Goal: Information Seeking & Learning: Learn about a topic

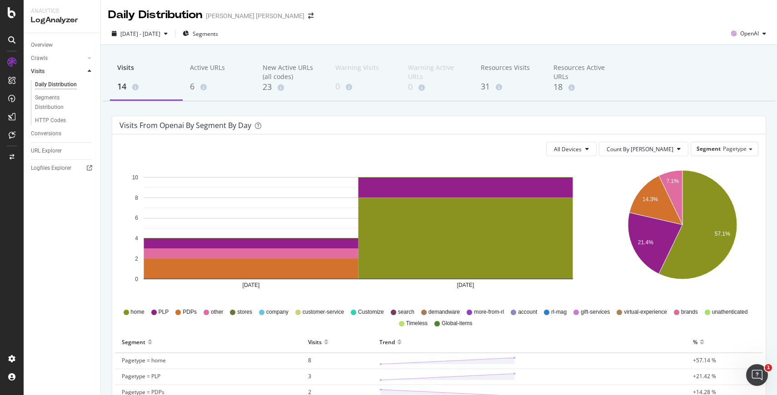
click at [421, 325] on span "Timeless" at bounding box center [417, 324] width 22 height 8
click at [401, 327] on div "Timeless" at bounding box center [413, 324] width 29 height 8
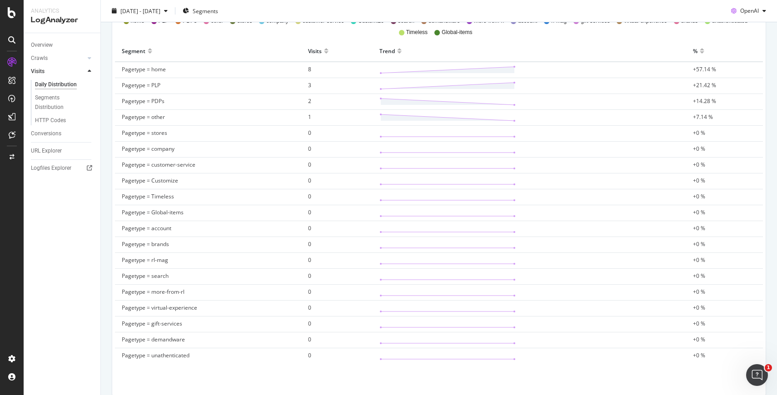
scroll to position [333, 0]
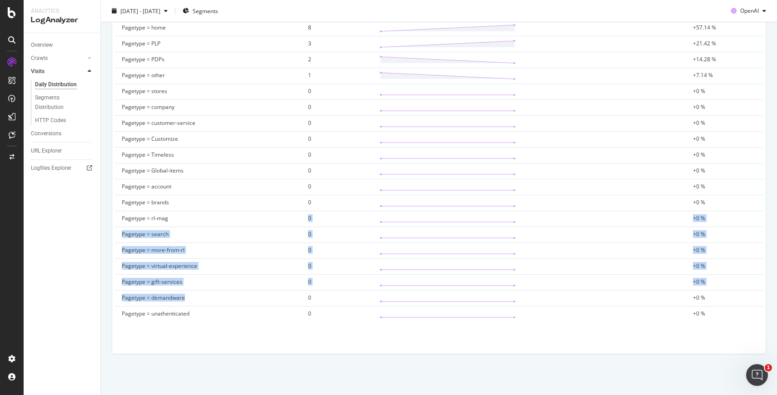
drag, startPoint x: 137, startPoint y: 224, endPoint x: 231, endPoint y: 296, distance: 119.3
click at [231, 295] on tbody "Pagetype = home 8 +57.14 % Pagetype = PLP 3 +21.42 % Pagetype = PDPs 2 +14.28 %…" at bounding box center [439, 171] width 648 height 302
click at [231, 296] on td "Pagetype = demandware" at bounding box center [208, 299] width 186 height 16
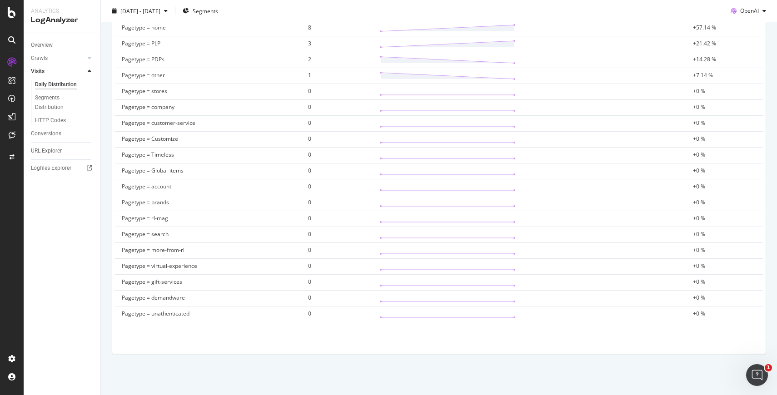
click at [162, 150] on td "Pagetype = Timeless" at bounding box center [208, 156] width 186 height 16
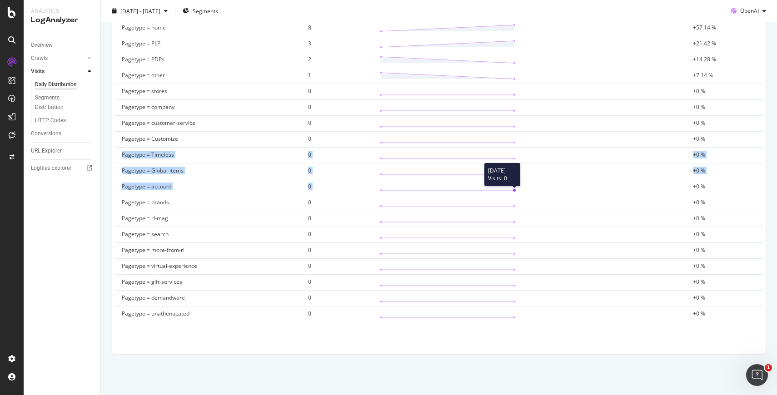
drag, startPoint x: 161, startPoint y: 150, endPoint x: 486, endPoint y: 180, distance: 326.9
click at [505, 190] on tbody "Pagetype = home 8 +57.14 % Pagetype = PLP 3 +21.42 % Pagetype = PDPs 2 +14.28 %…" at bounding box center [439, 171] width 648 height 302
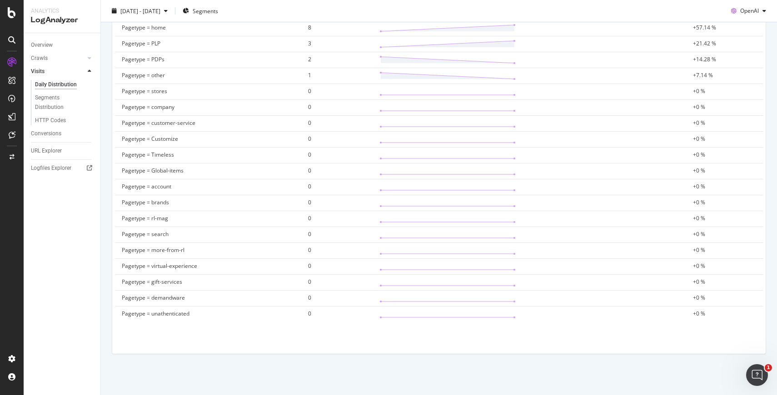
click at [553, 165] on td at bounding box center [530, 172] width 314 height 16
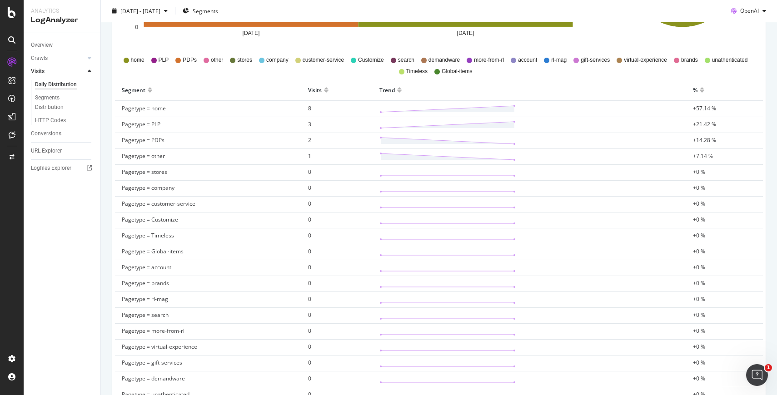
scroll to position [252, 0]
click at [605, 105] on td at bounding box center [530, 109] width 314 height 16
click at [395, 89] on div "Trend" at bounding box center [530, 90] width 300 height 15
click at [399, 91] on div at bounding box center [399, 94] width 5 height 7
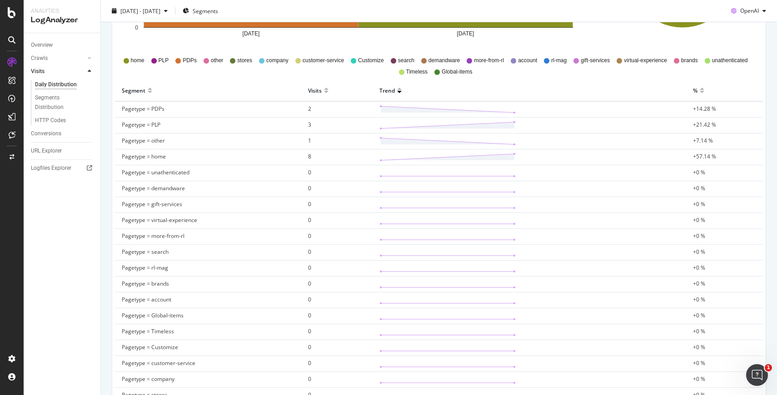
click at [399, 91] on div at bounding box center [399, 94] width 5 height 7
click at [319, 89] on div "Visits" at bounding box center [315, 90] width 14 height 15
click at [320, 90] on div "Visits" at bounding box center [315, 90] width 14 height 15
click at [323, 90] on div "Visits" at bounding box center [337, 90] width 58 height 15
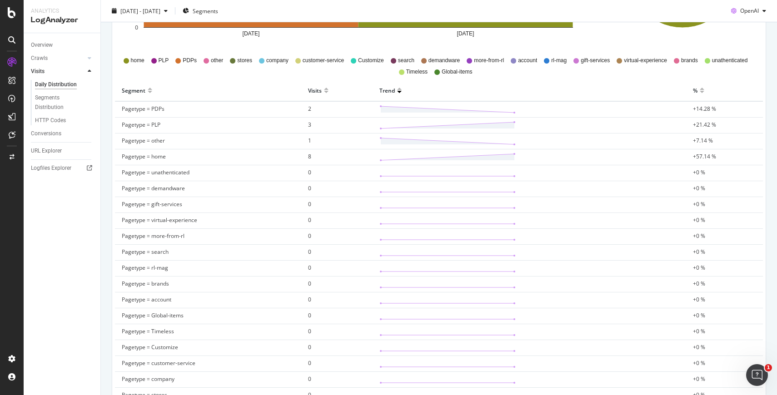
click at [325, 91] on div at bounding box center [326, 94] width 5 height 7
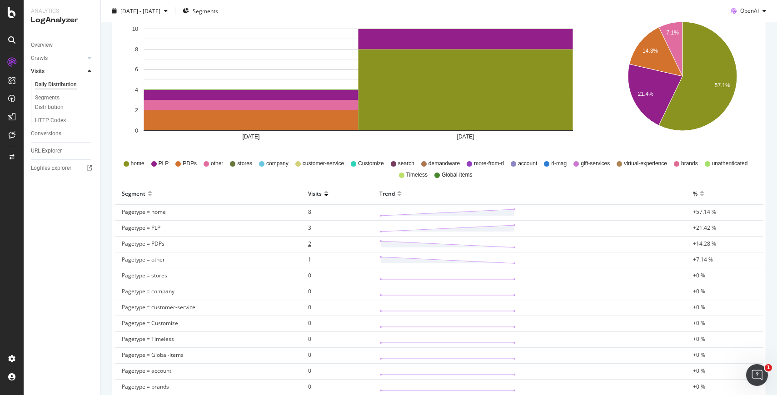
scroll to position [0, 0]
